Goal: Task Accomplishment & Management: Complete application form

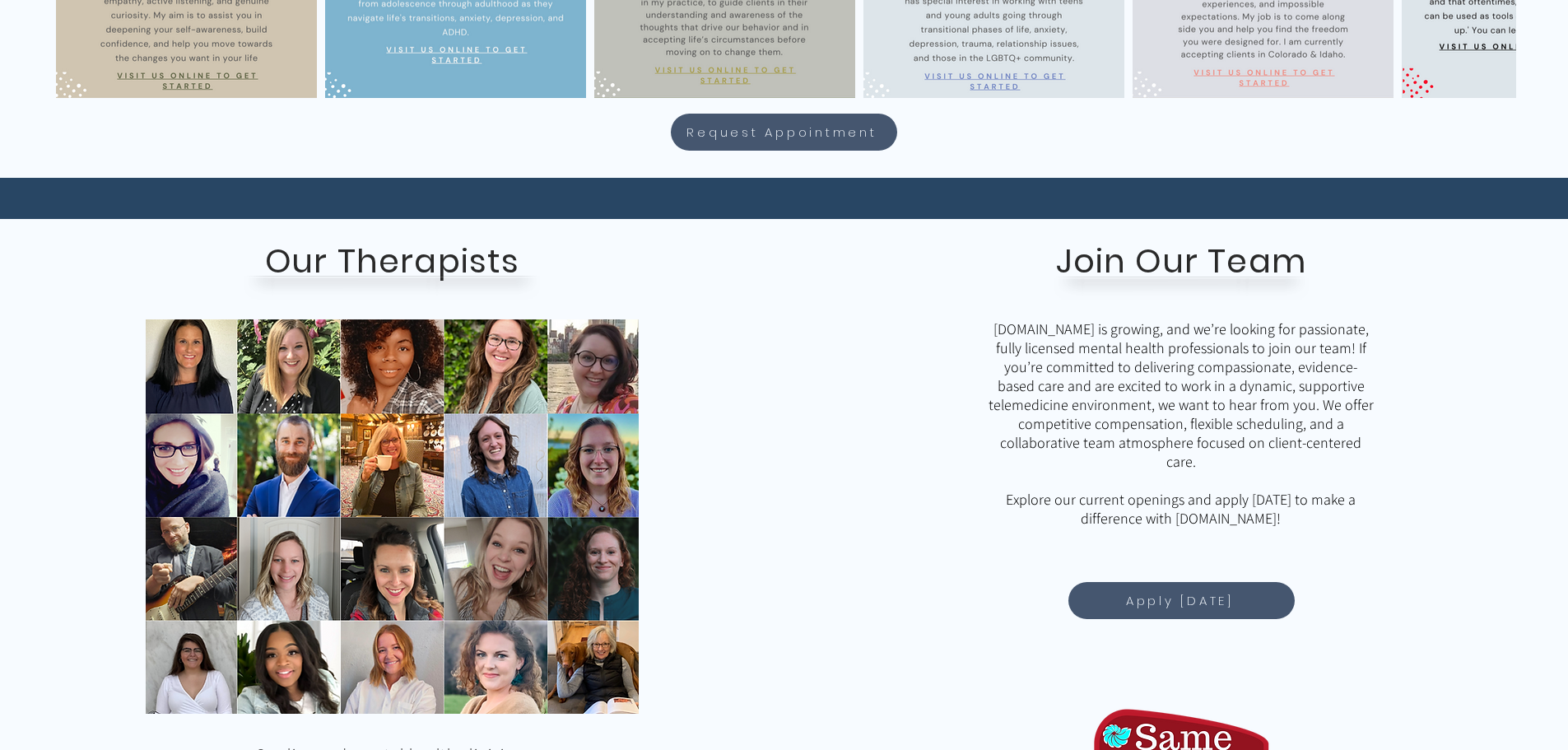
scroll to position [1317, 0]
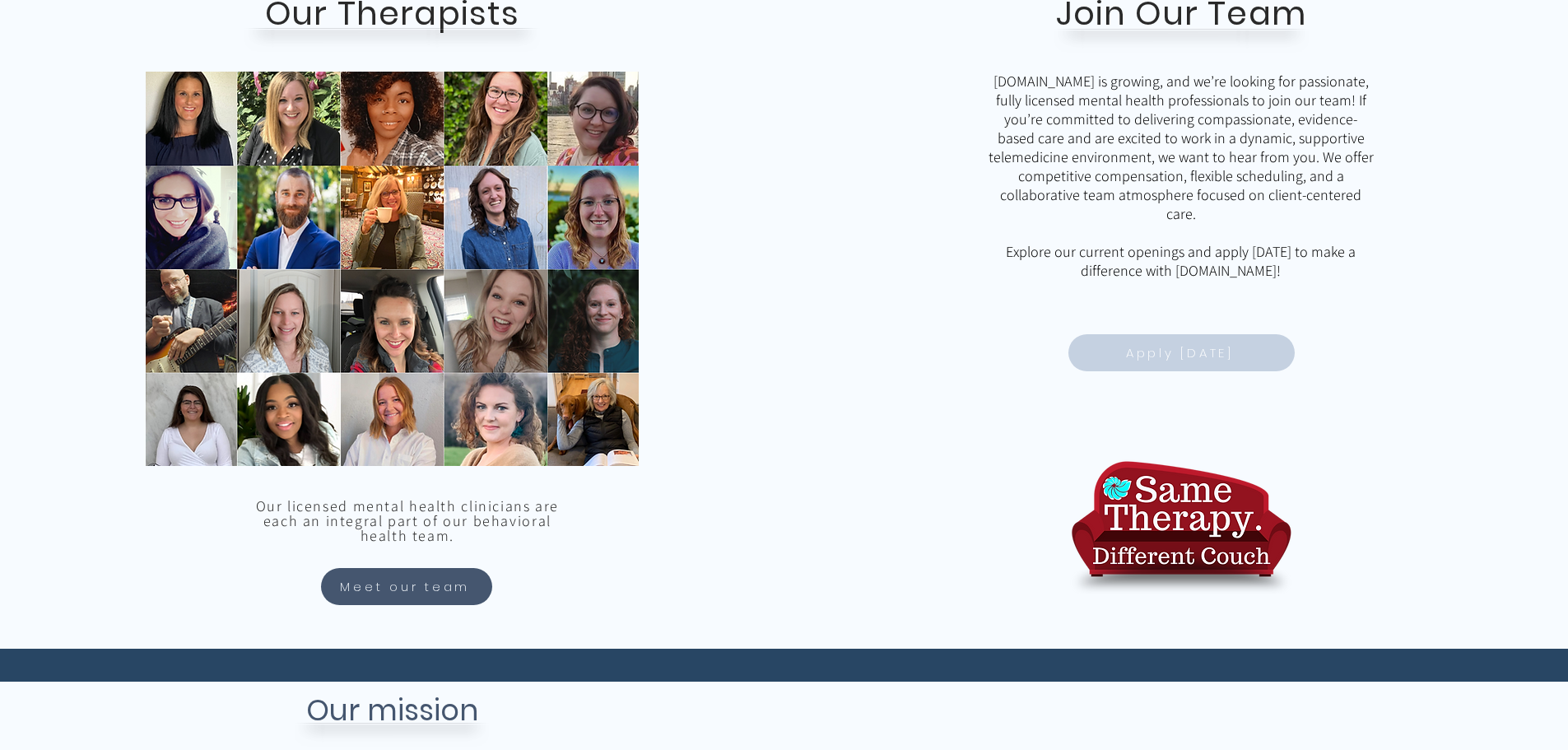
click at [1197, 351] on span "Apply Today" at bounding box center [1179, 353] width 107 height 19
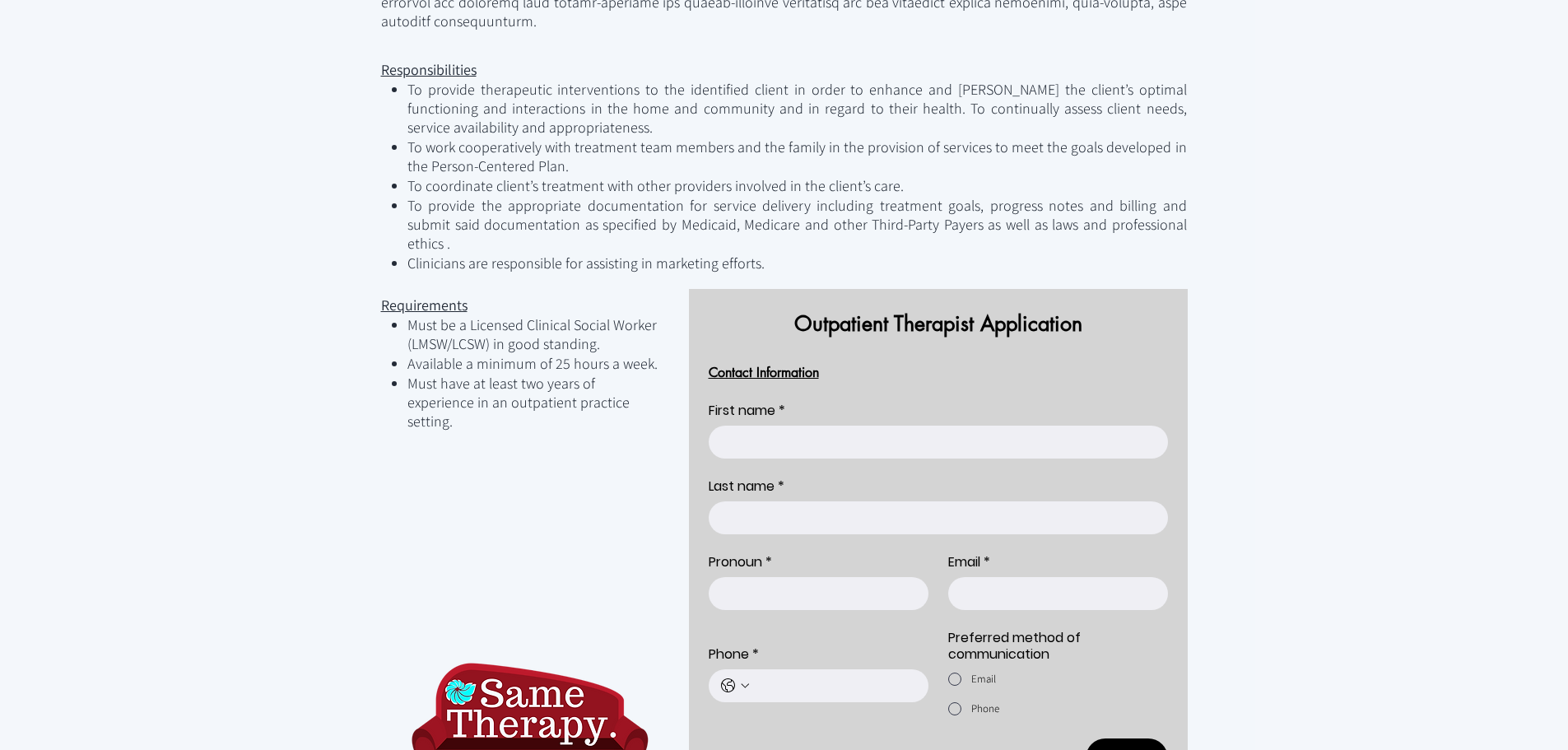
scroll to position [639, 0]
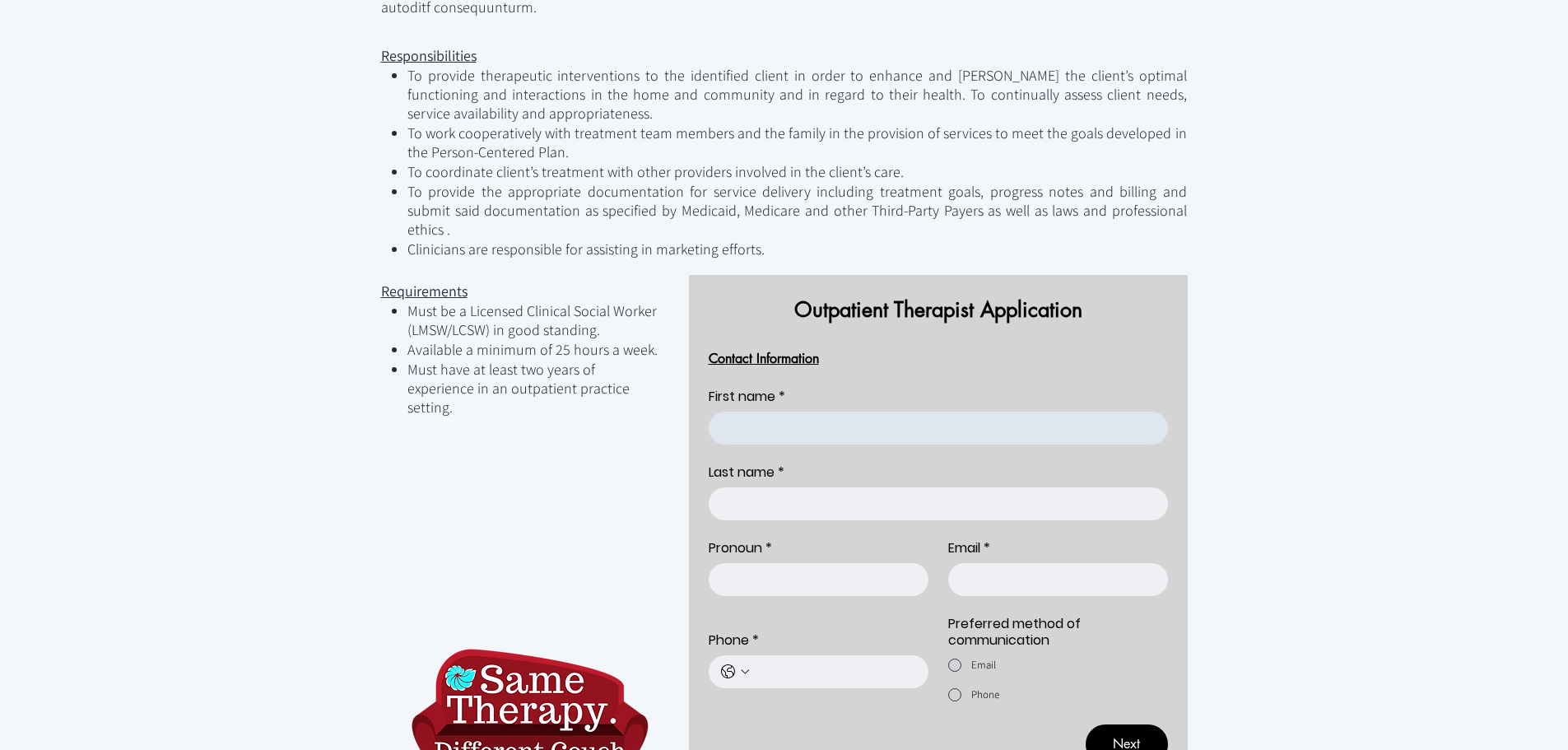
click at [832, 412] on input "First name *" at bounding box center [933, 428] width 449 height 33
type input "india"
type input "[PERSON_NAME]"
type input "6015732733"
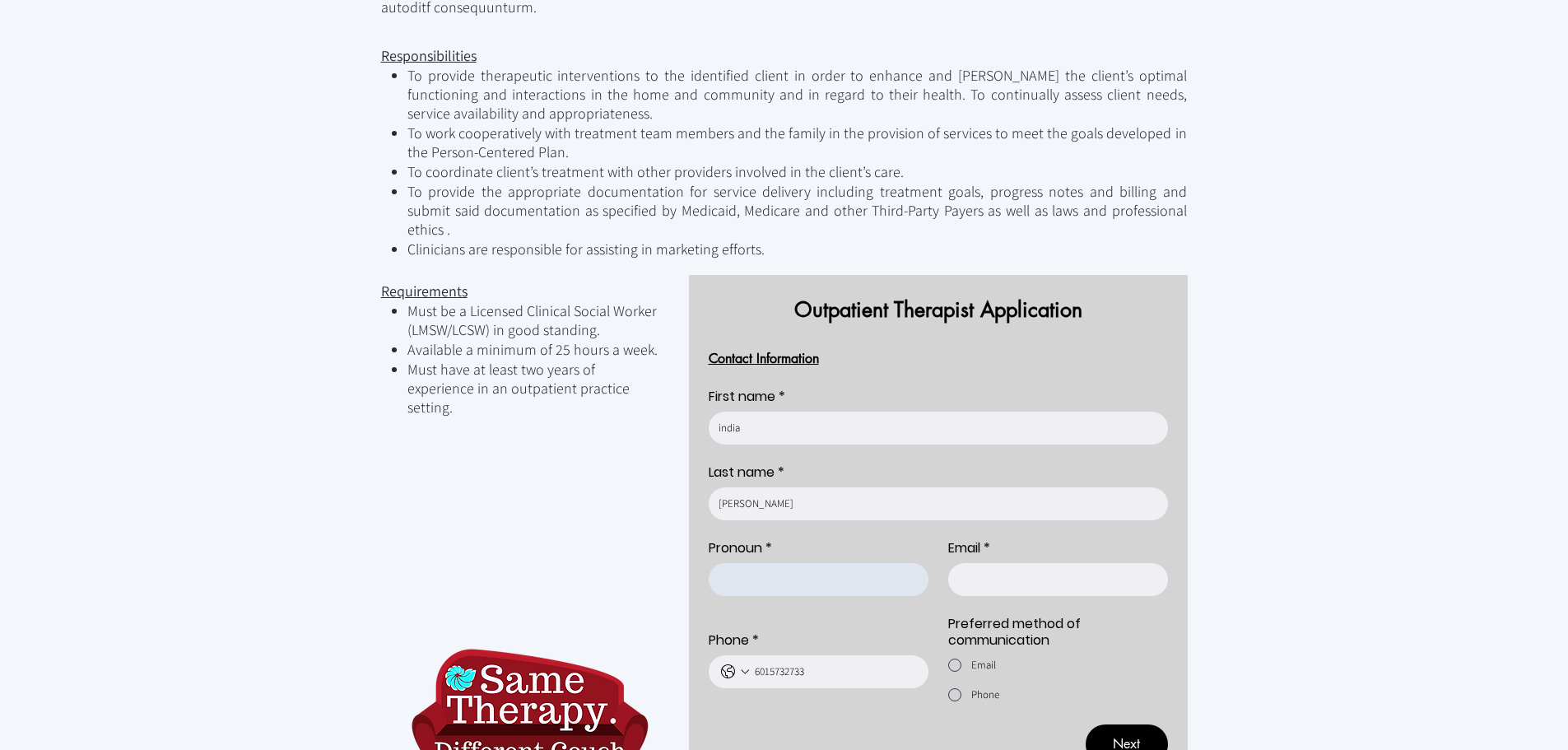
click at [830, 564] on input "Pronoun *" at bounding box center [813, 580] width 210 height 33
type input "h"
type input "she/he"
type input "[EMAIL_ADDRESS][DOMAIN_NAME]"
click at [958, 659] on div "Provider Application" at bounding box center [955, 665] width 13 height 13
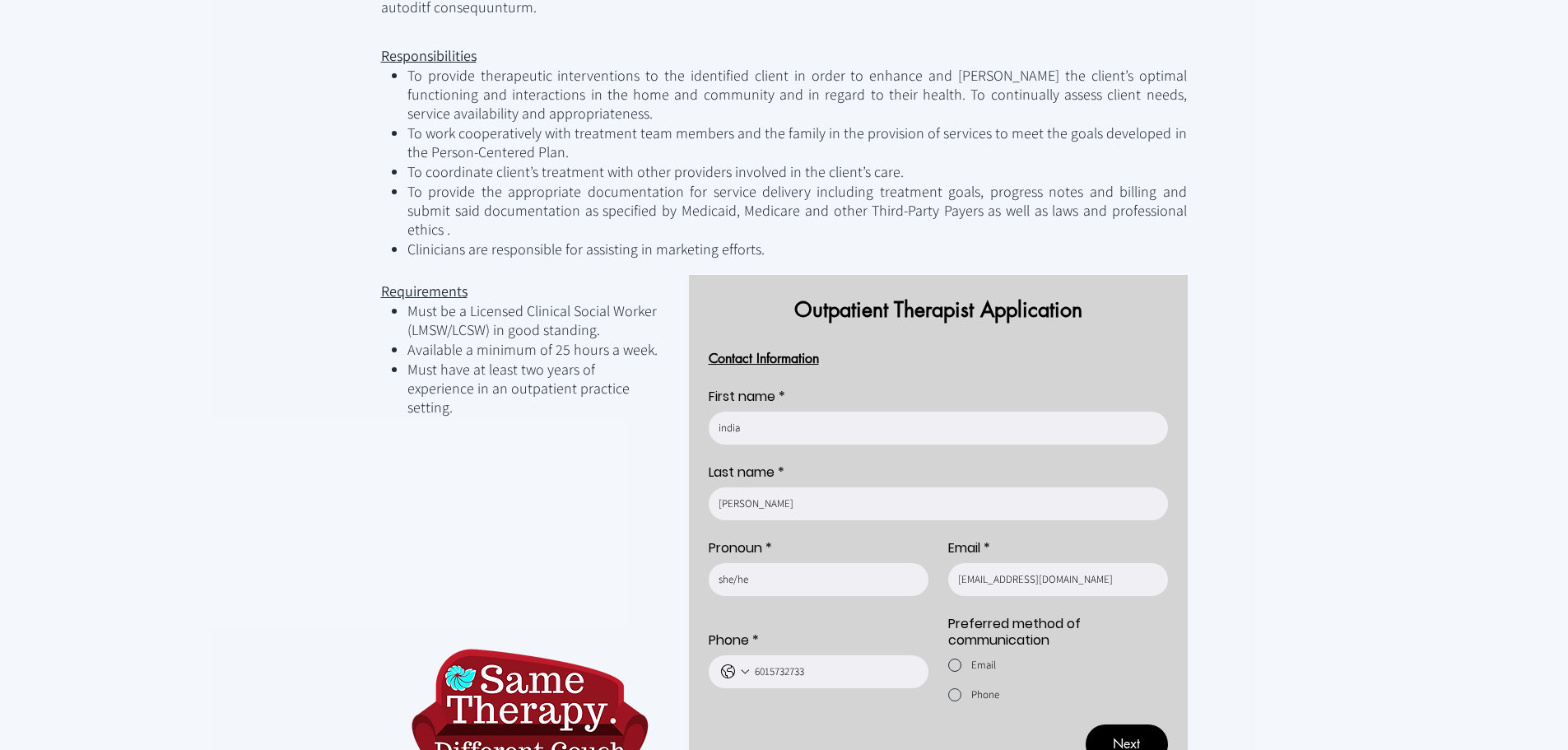
radio input "true"
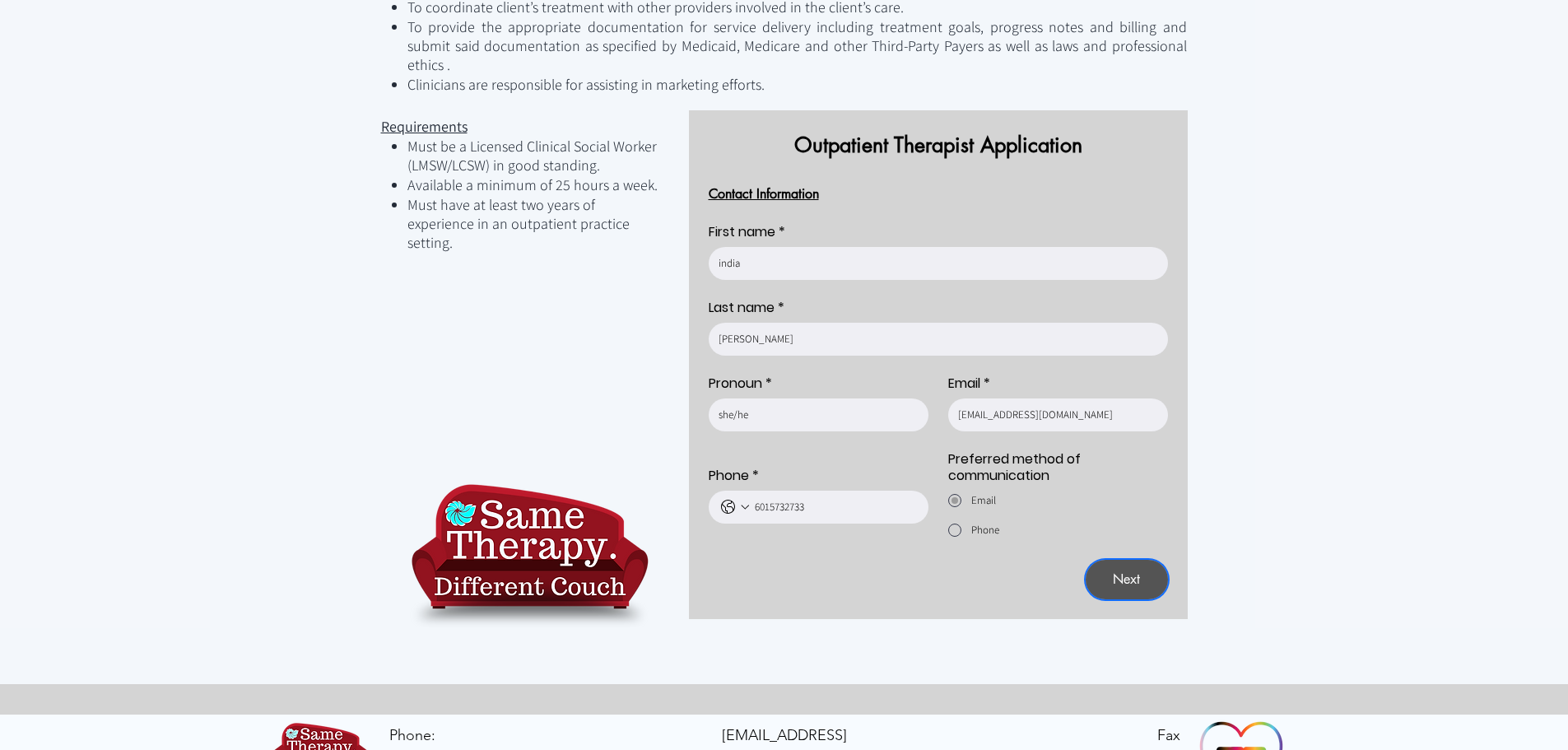
click at [1138, 571] on span "Next" at bounding box center [1126, 580] width 28 height 17
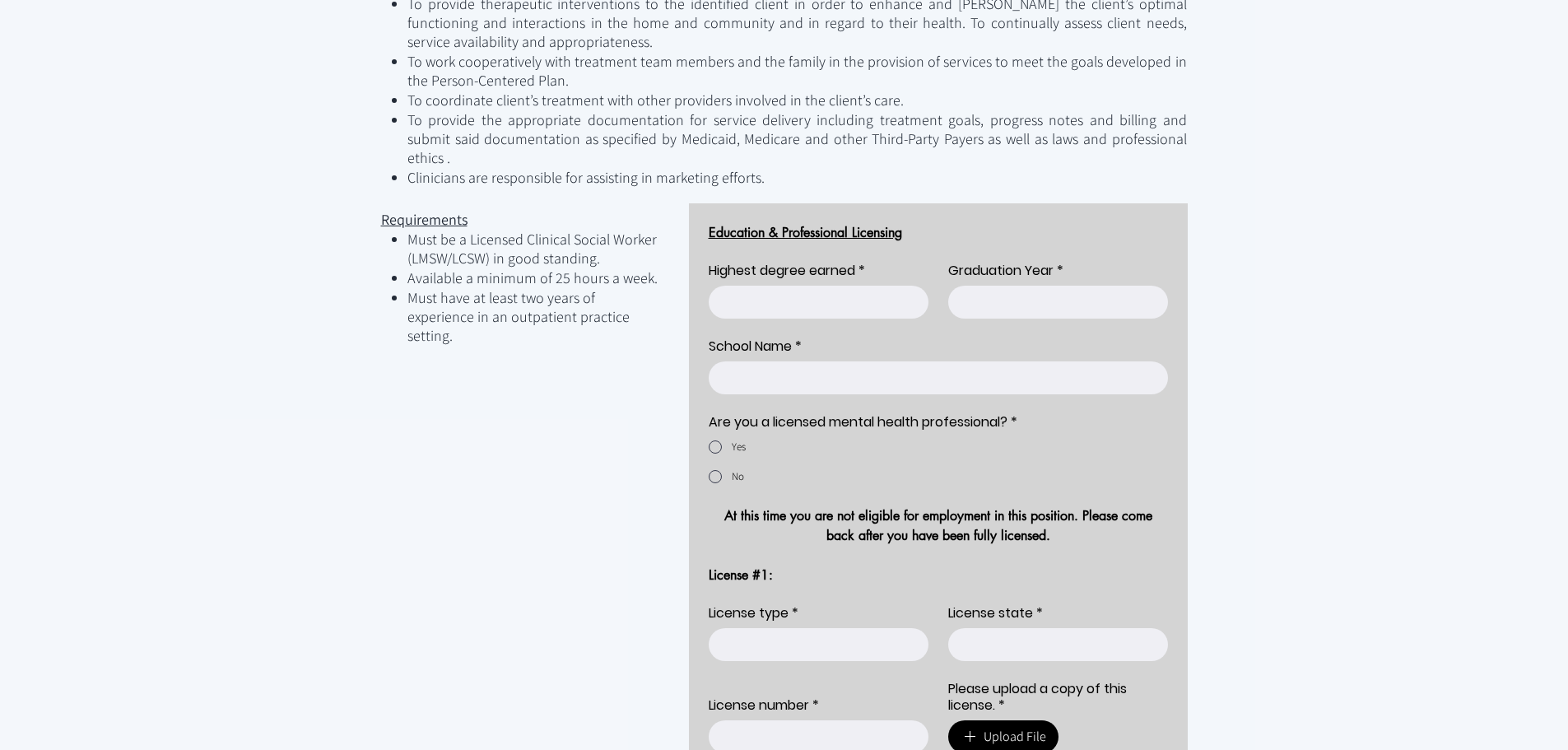
scroll to position [646, 0]
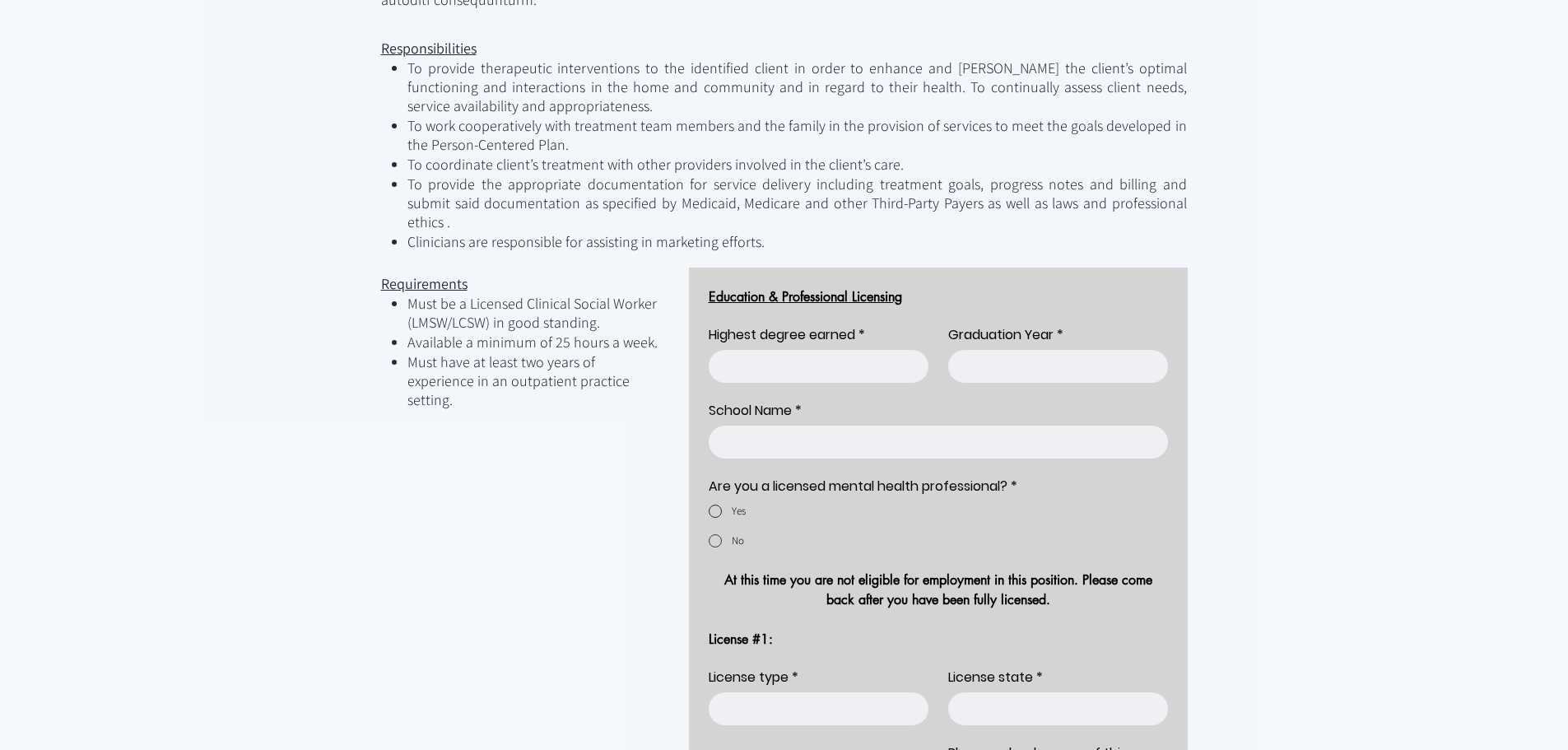
click at [712, 505] on div "Provider Application" at bounding box center [716, 511] width 13 height 13
radio input "true"
click at [815, 693] on input "License type *" at bounding box center [813, 709] width 210 height 33
type input "lmsw"
type input "[US_STATE]"
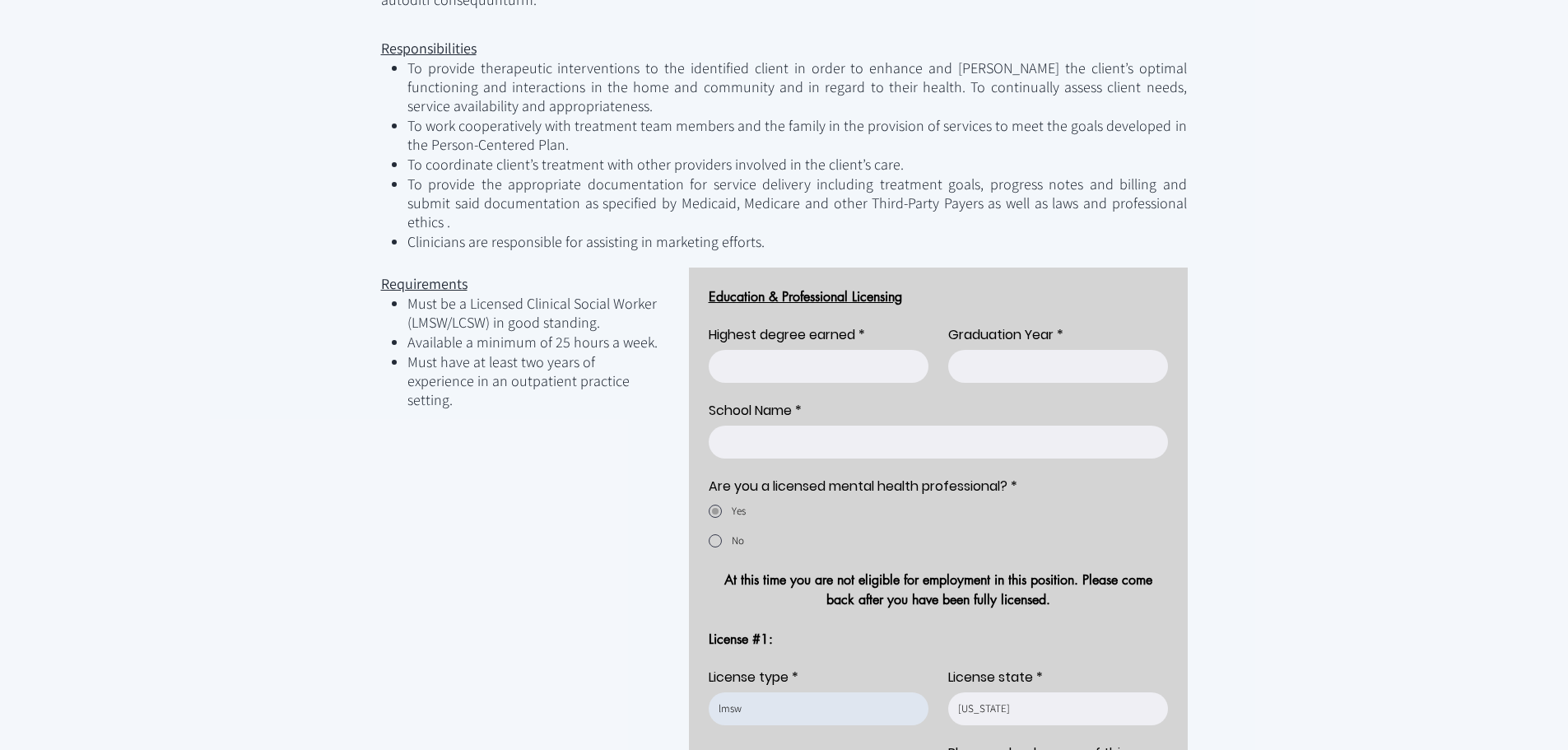
scroll to position [657, 0]
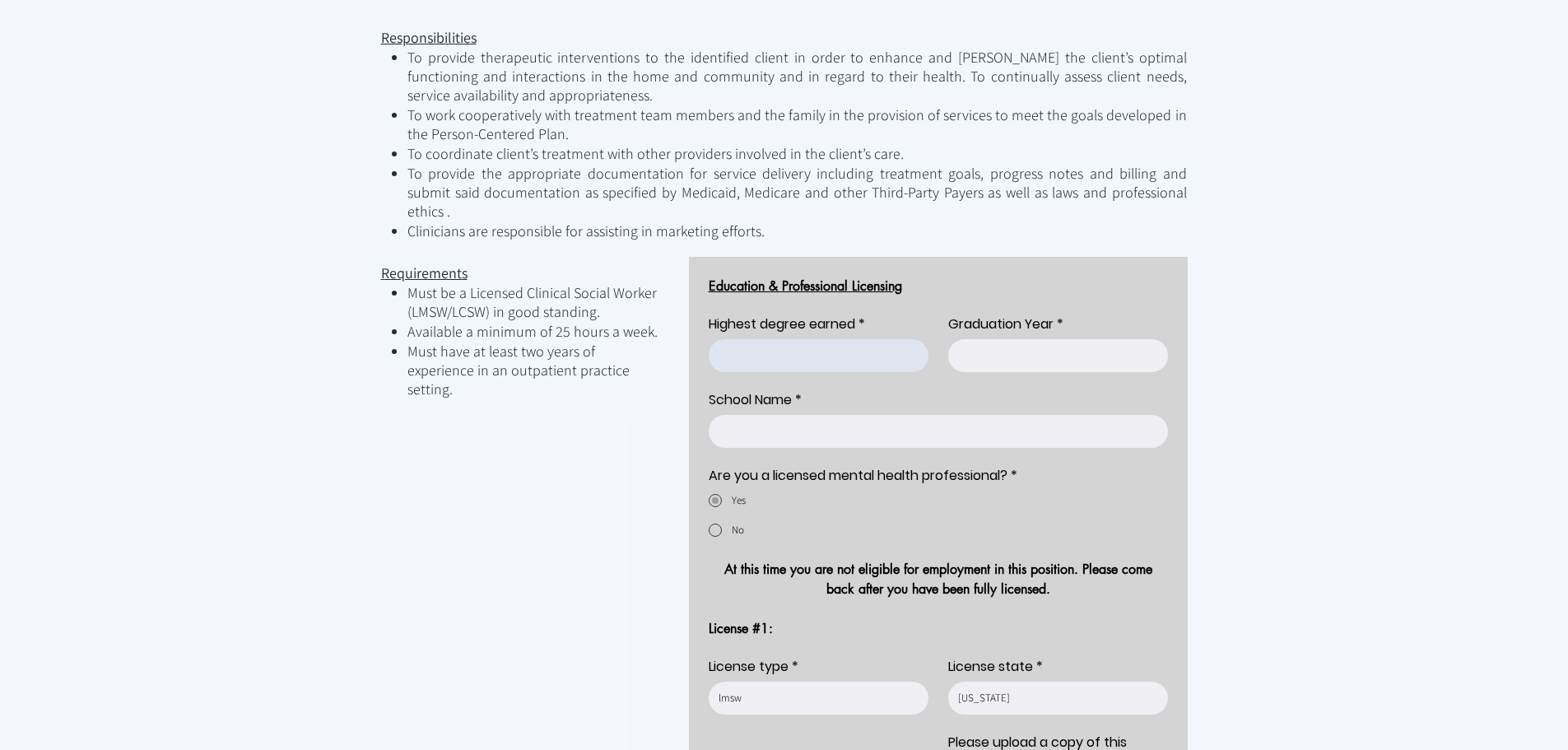
type input "6272"
click at [794, 339] on input "Highest degree earned *" at bounding box center [813, 356] width 210 height 33
type input "masters"
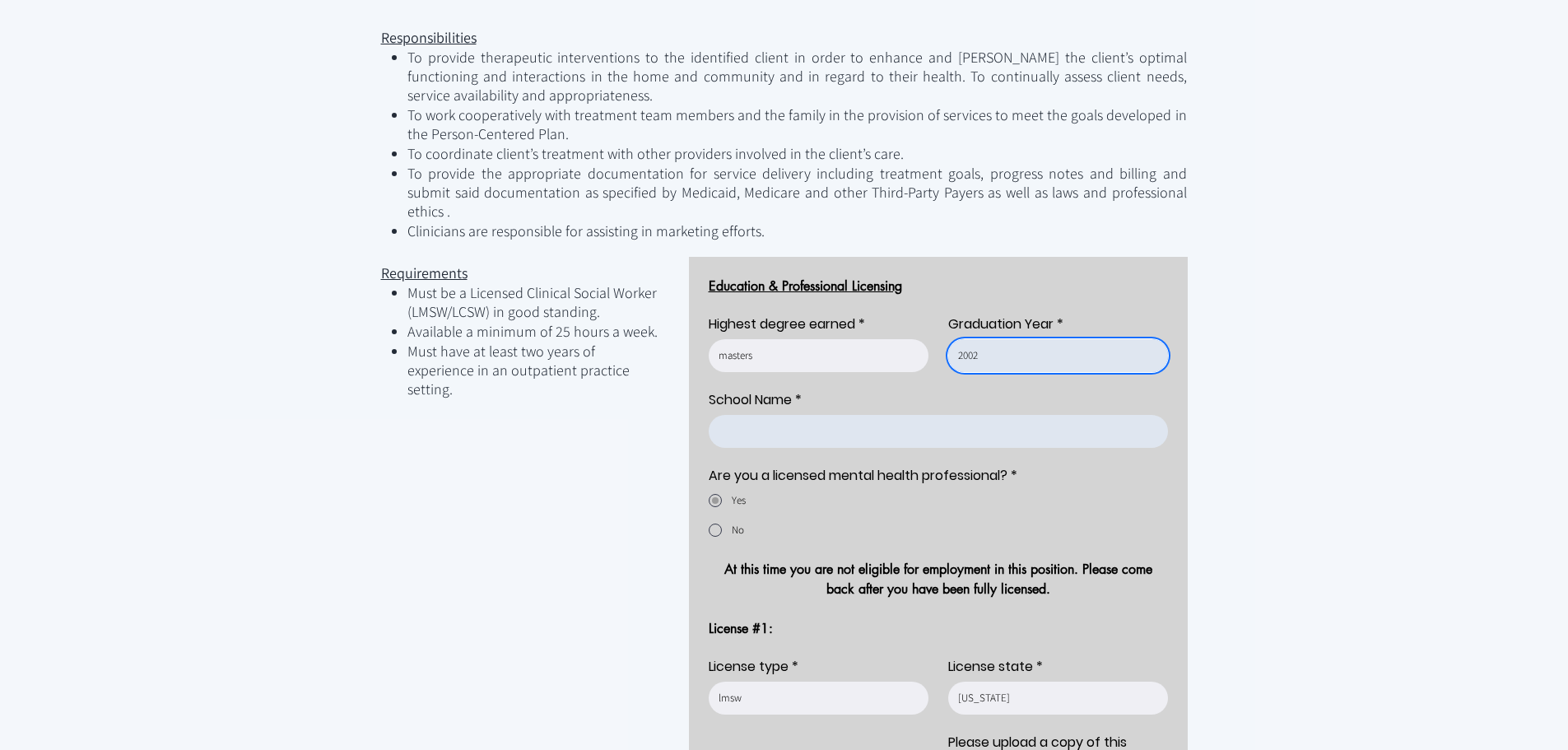
type input "2002"
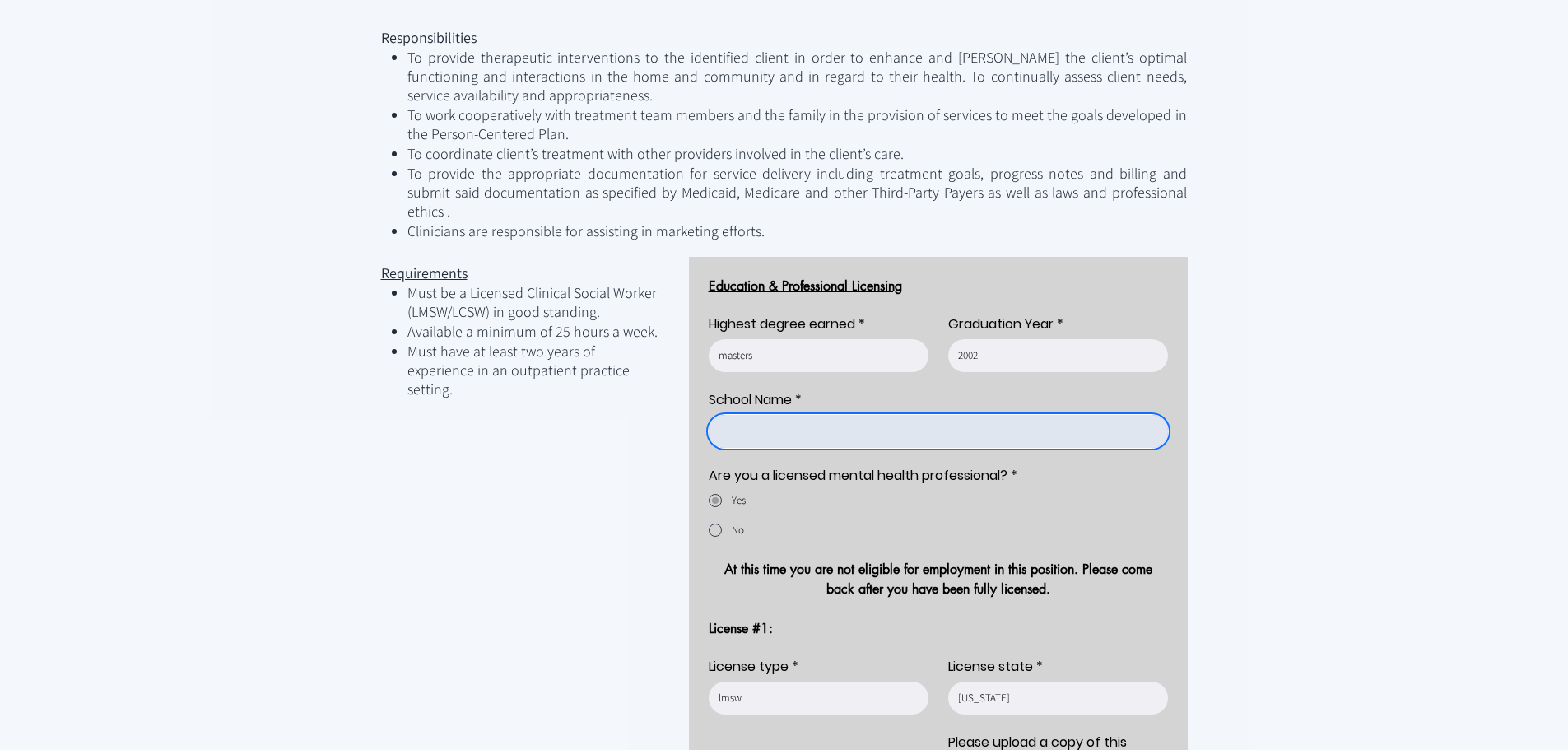
click at [791, 415] on input "School Name *" at bounding box center [933, 432] width 449 height 33
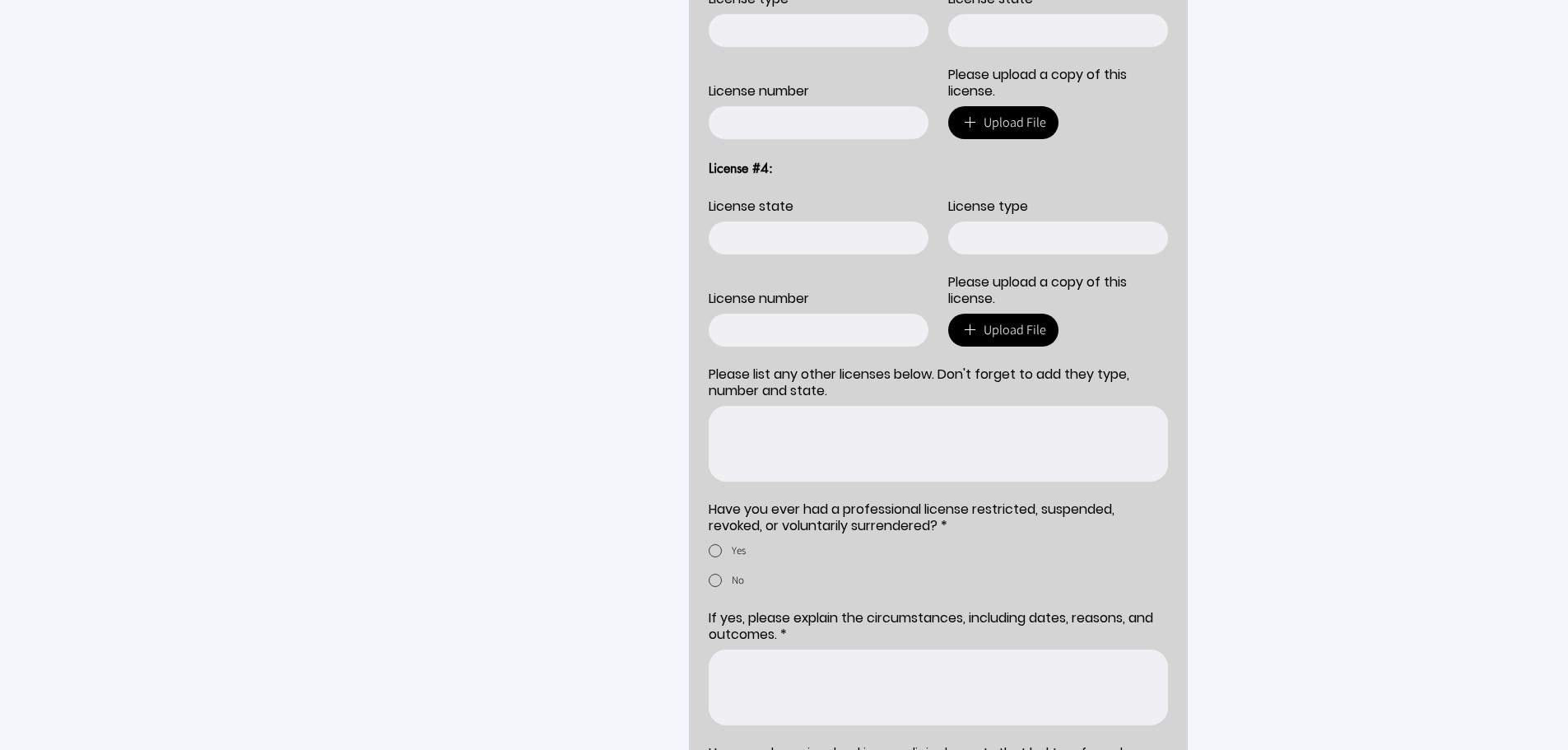
scroll to position [1810, 0]
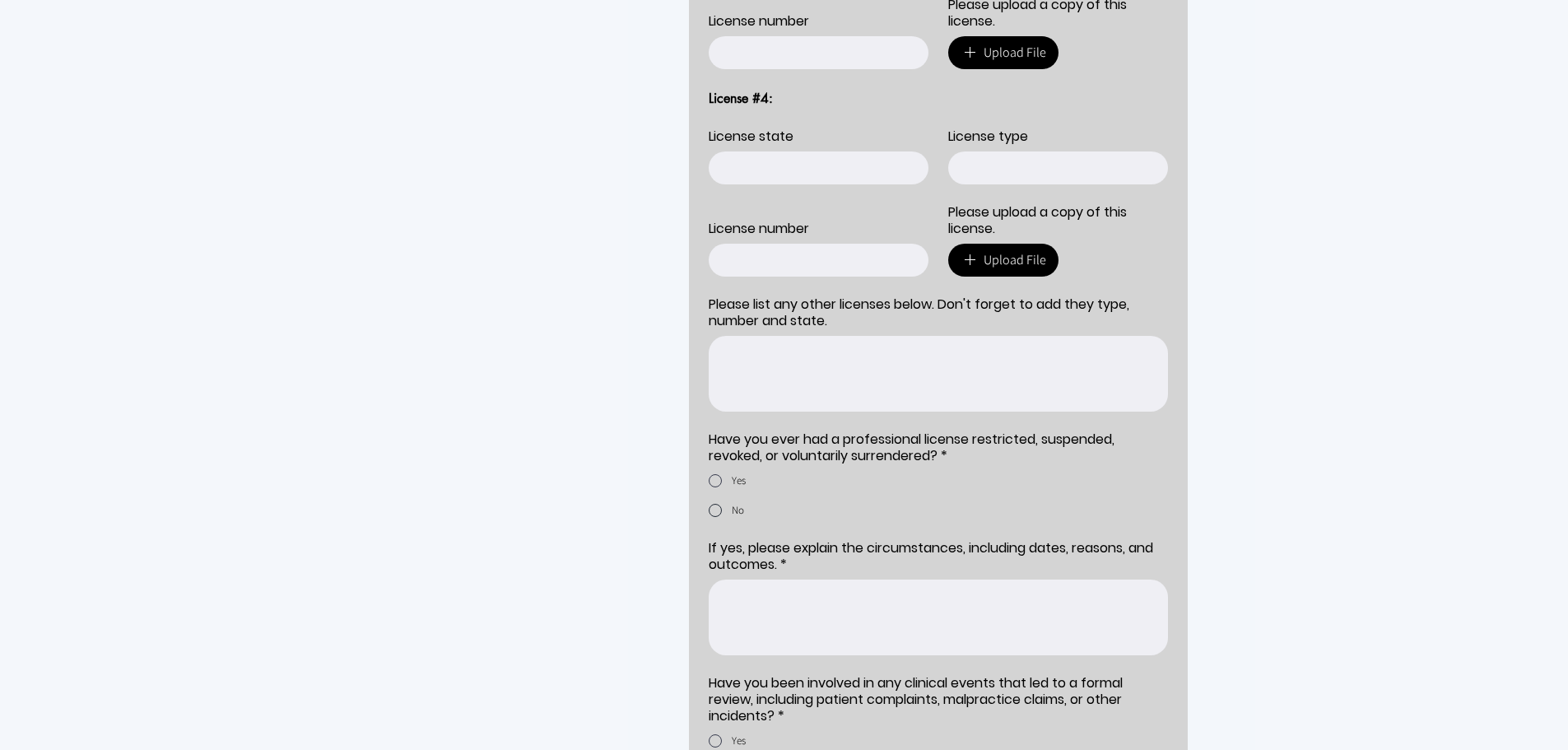
type input "[GEOGRAPHIC_DATA]"
click at [721, 501] on span "Provider Application" at bounding box center [716, 510] width 13 height 20
radio input "true"
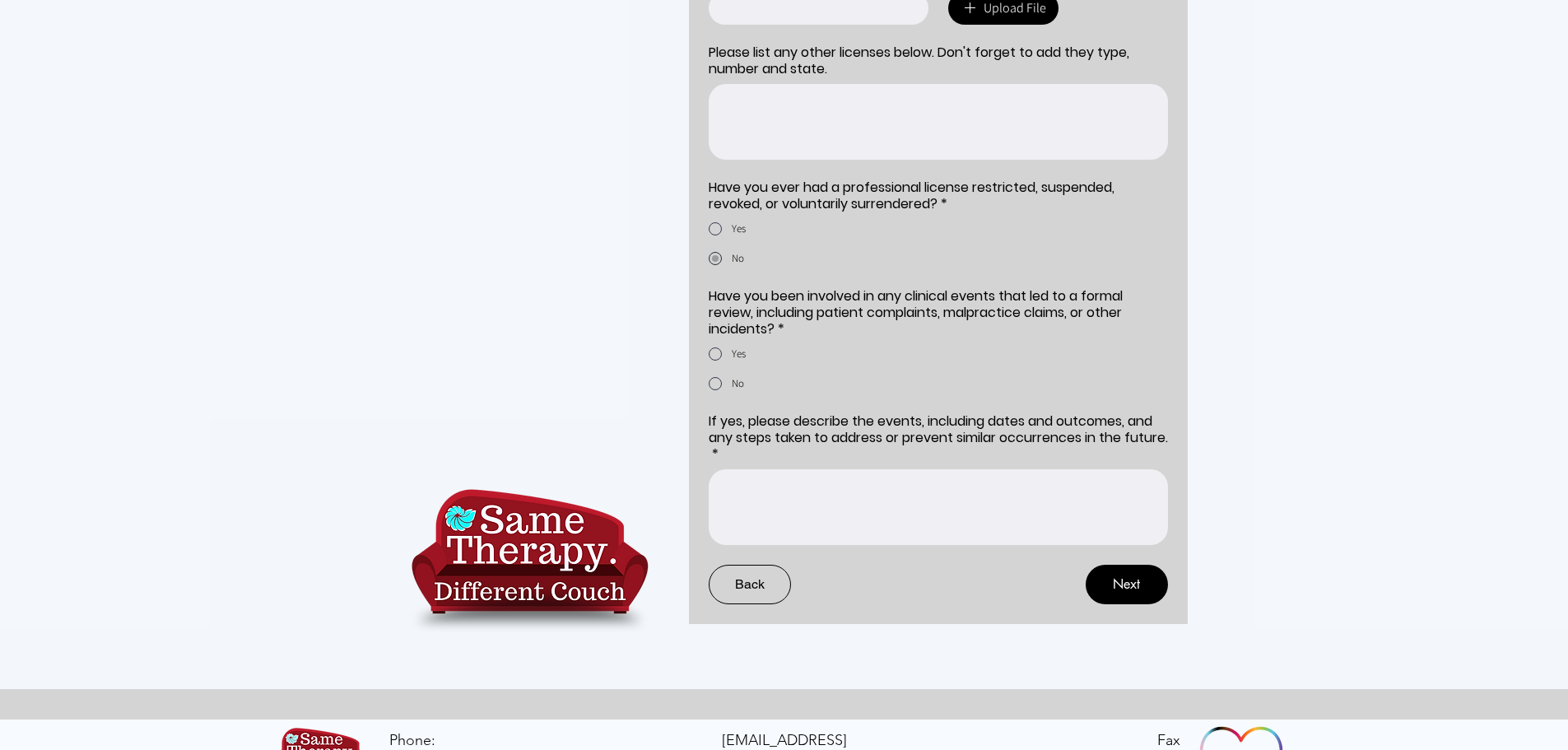
scroll to position [2067, 0]
